Goal: Information Seeking & Learning: Learn about a topic

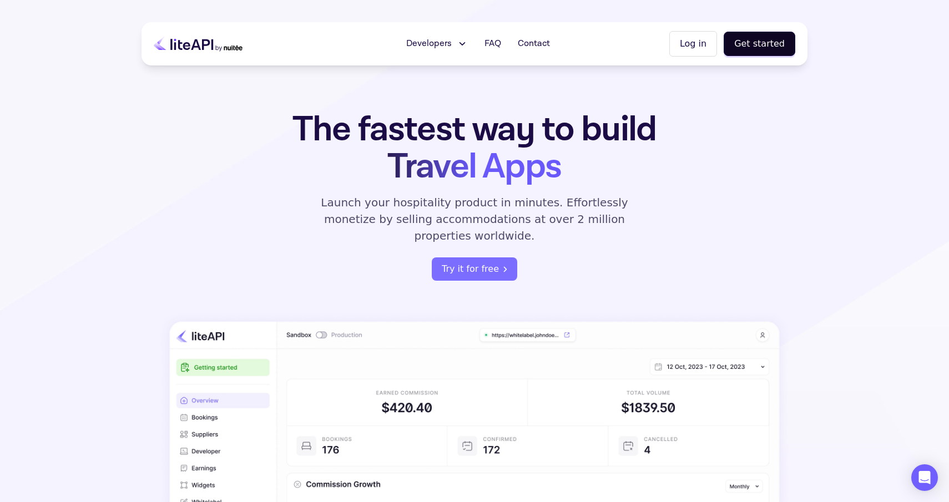
click at [465, 41] on icon at bounding box center [462, 43] width 12 height 11
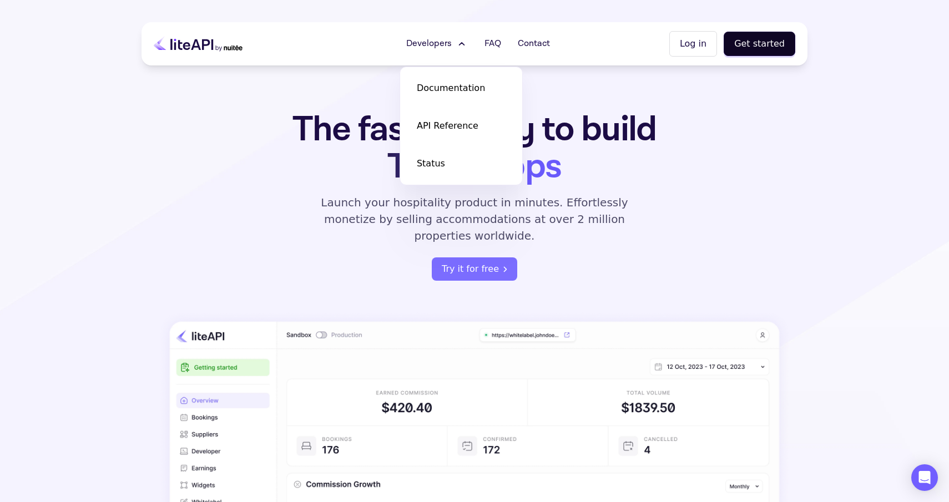
click at [465, 41] on icon at bounding box center [462, 43] width 12 height 11
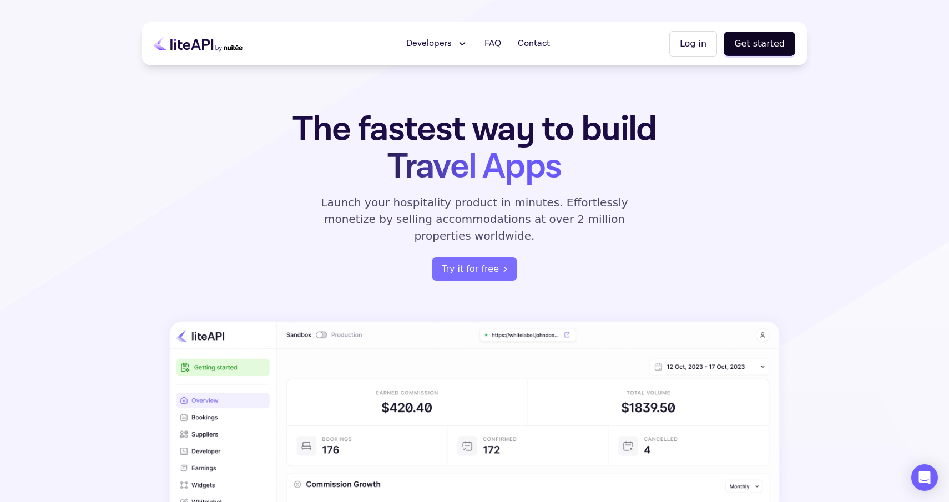
click at [399, 172] on span "Travel Apps" at bounding box center [475, 167] width 174 height 46
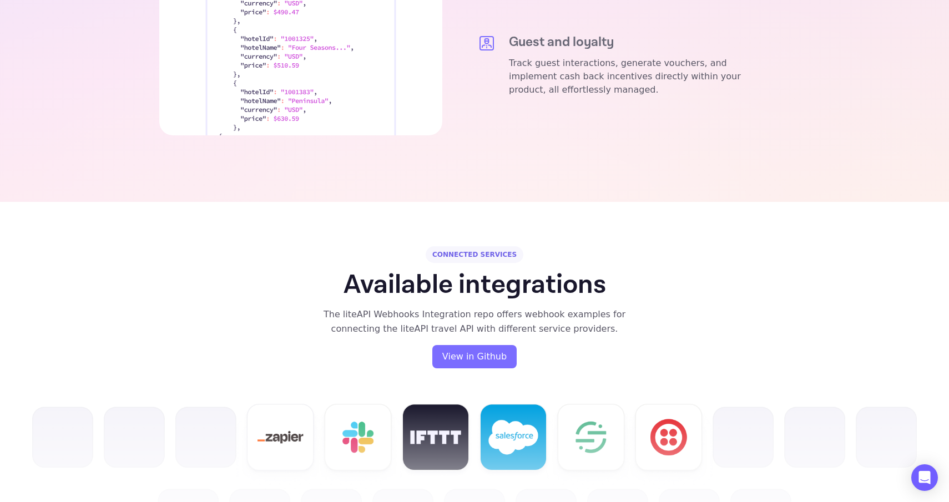
scroll to position [2145, 0]
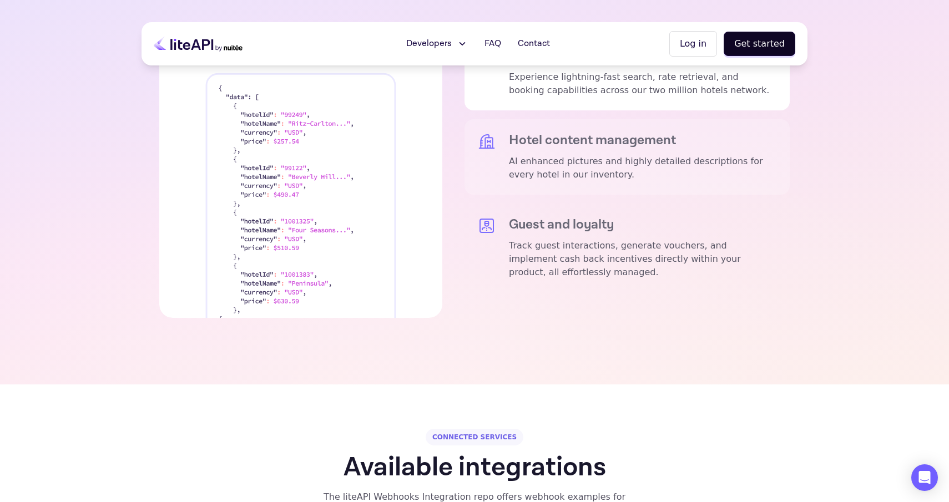
click at [540, 155] on p "AI enhanced pictures and highly detailed descriptions for every hotel in our in…" at bounding box center [643, 168] width 268 height 27
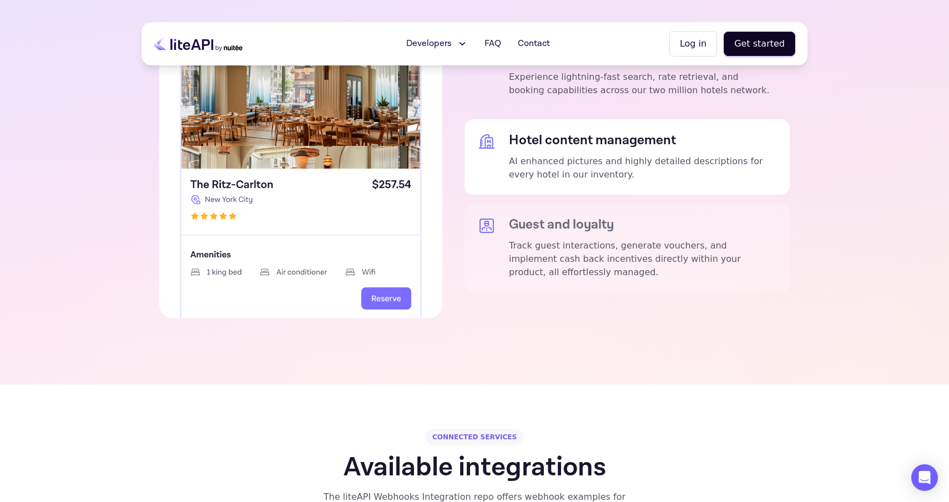
click at [555, 217] on h5 "Guest and loyalty" at bounding box center [643, 225] width 268 height 16
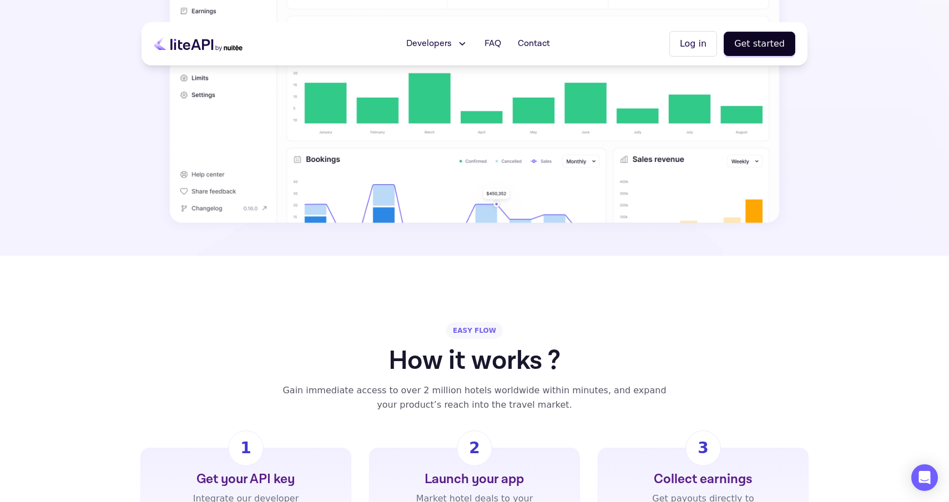
scroll to position [0, 0]
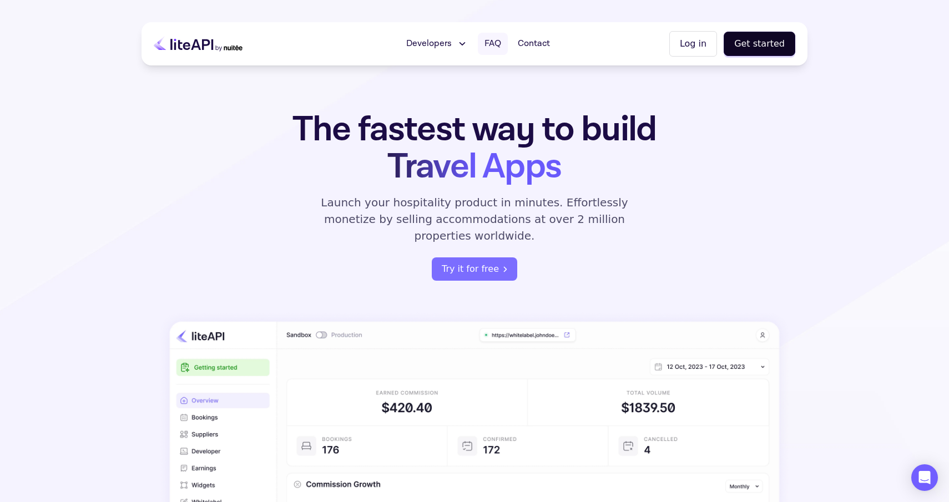
click at [497, 48] on span "FAQ" at bounding box center [493, 43] width 17 height 13
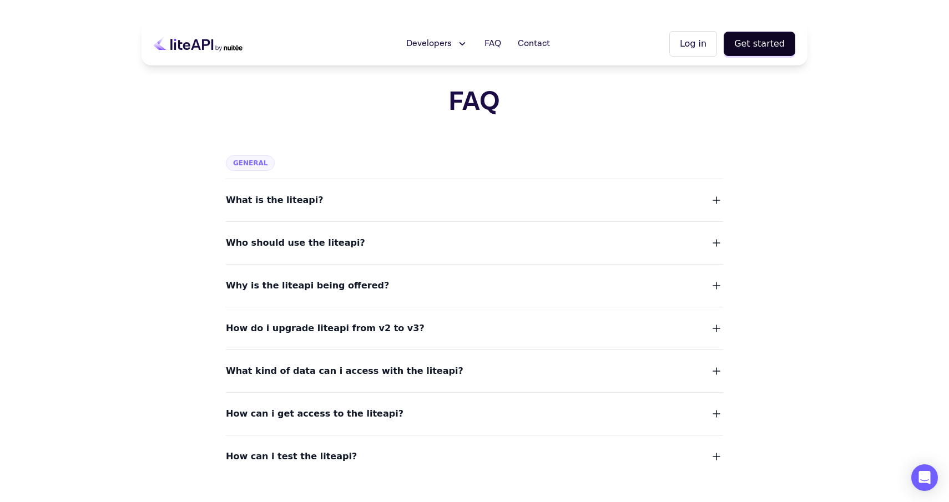
click at [511, 189] on div "What is the liteapi?" at bounding box center [474, 193] width 497 height 29
click at [719, 200] on icon "button" at bounding box center [716, 200] width 13 height 13
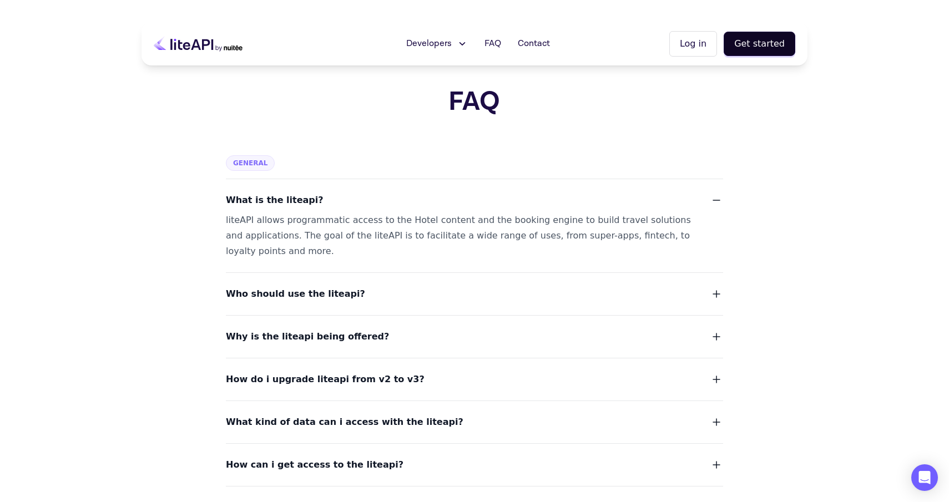
click at [719, 199] on icon "button" at bounding box center [716, 200] width 13 height 13
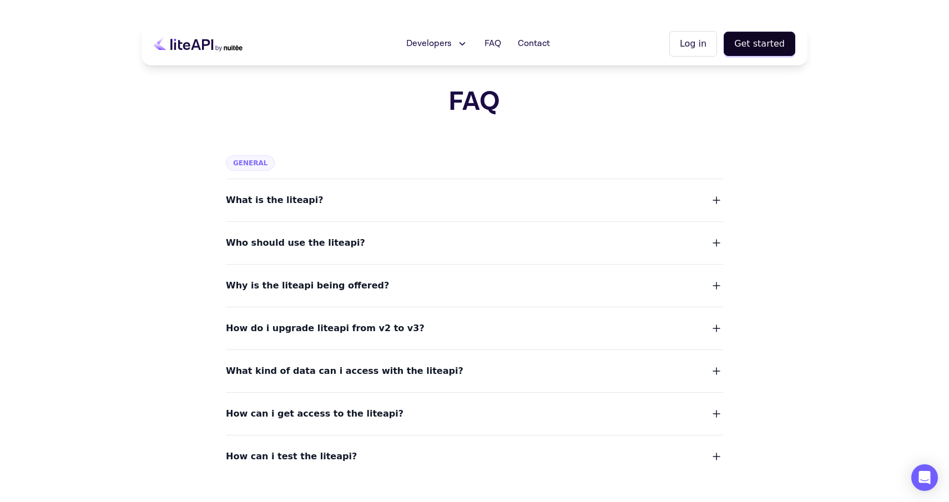
click at [717, 237] on icon "button" at bounding box center [716, 243] width 13 height 13
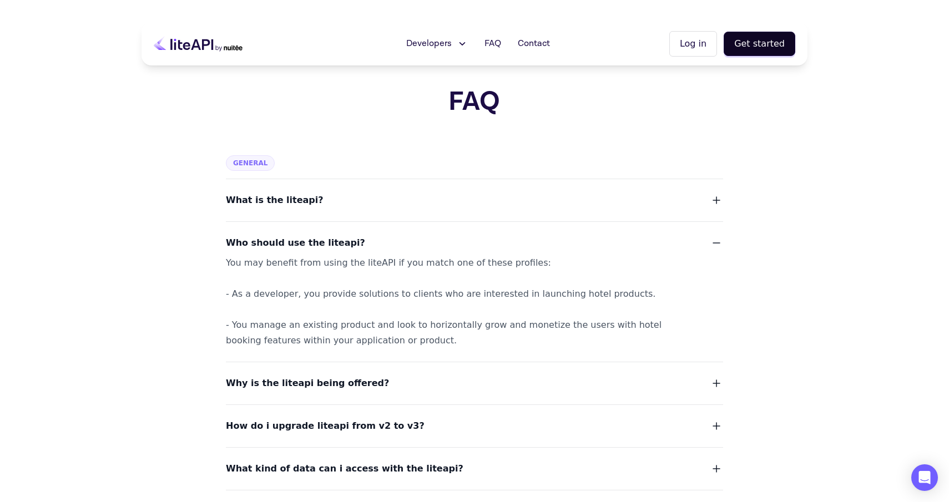
click at [717, 246] on icon "button" at bounding box center [716, 243] width 13 height 13
